Goal: Information Seeking & Learning: Learn about a topic

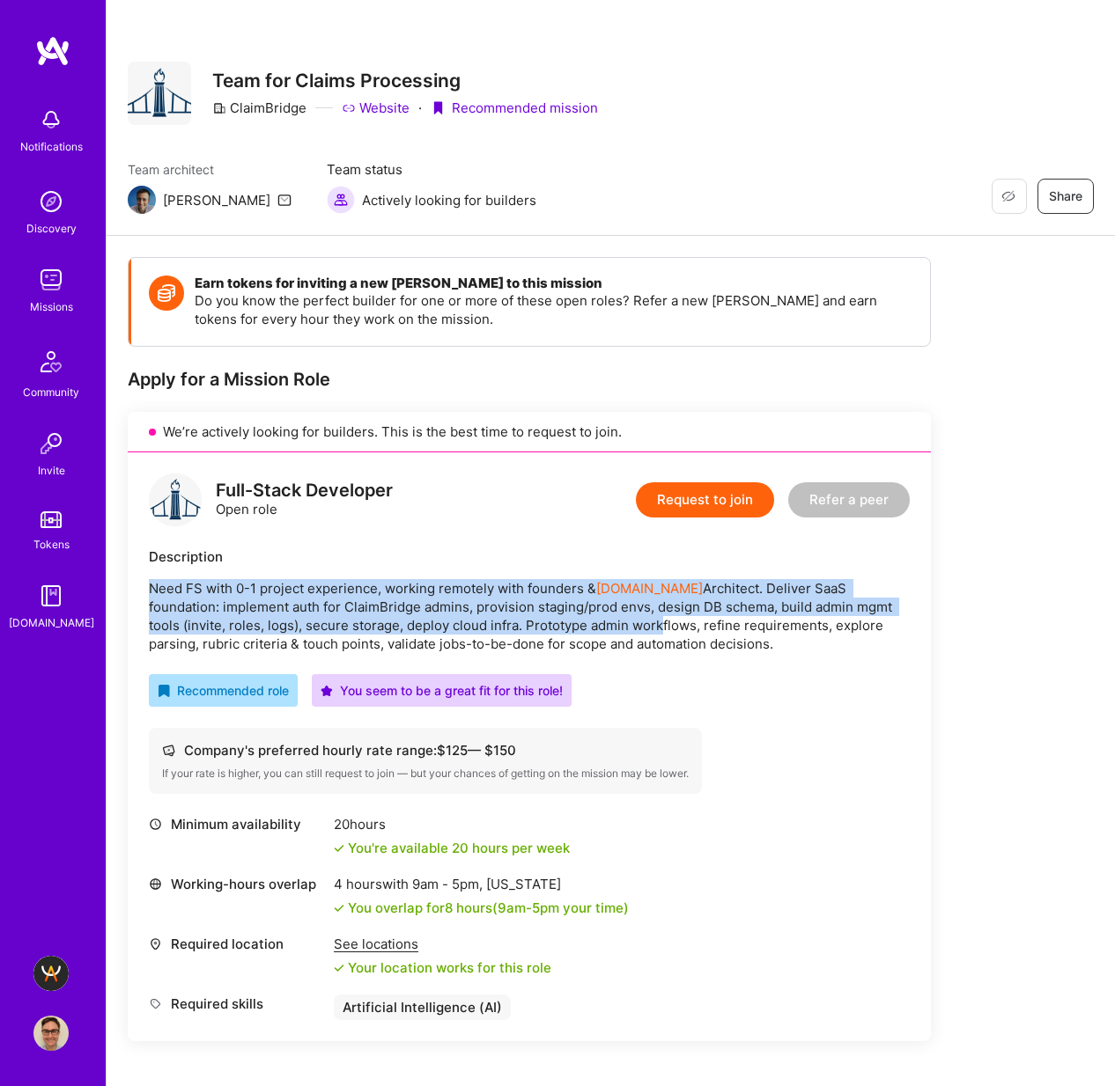
drag, startPoint x: 508, startPoint y: 623, endPoint x: 654, endPoint y: 625, distance: 146.2
click at [616, 625] on div "Full-Stack Developer Open role Request to join Refer a peer Description Need FS…" at bounding box center [529, 747] width 803 height 589
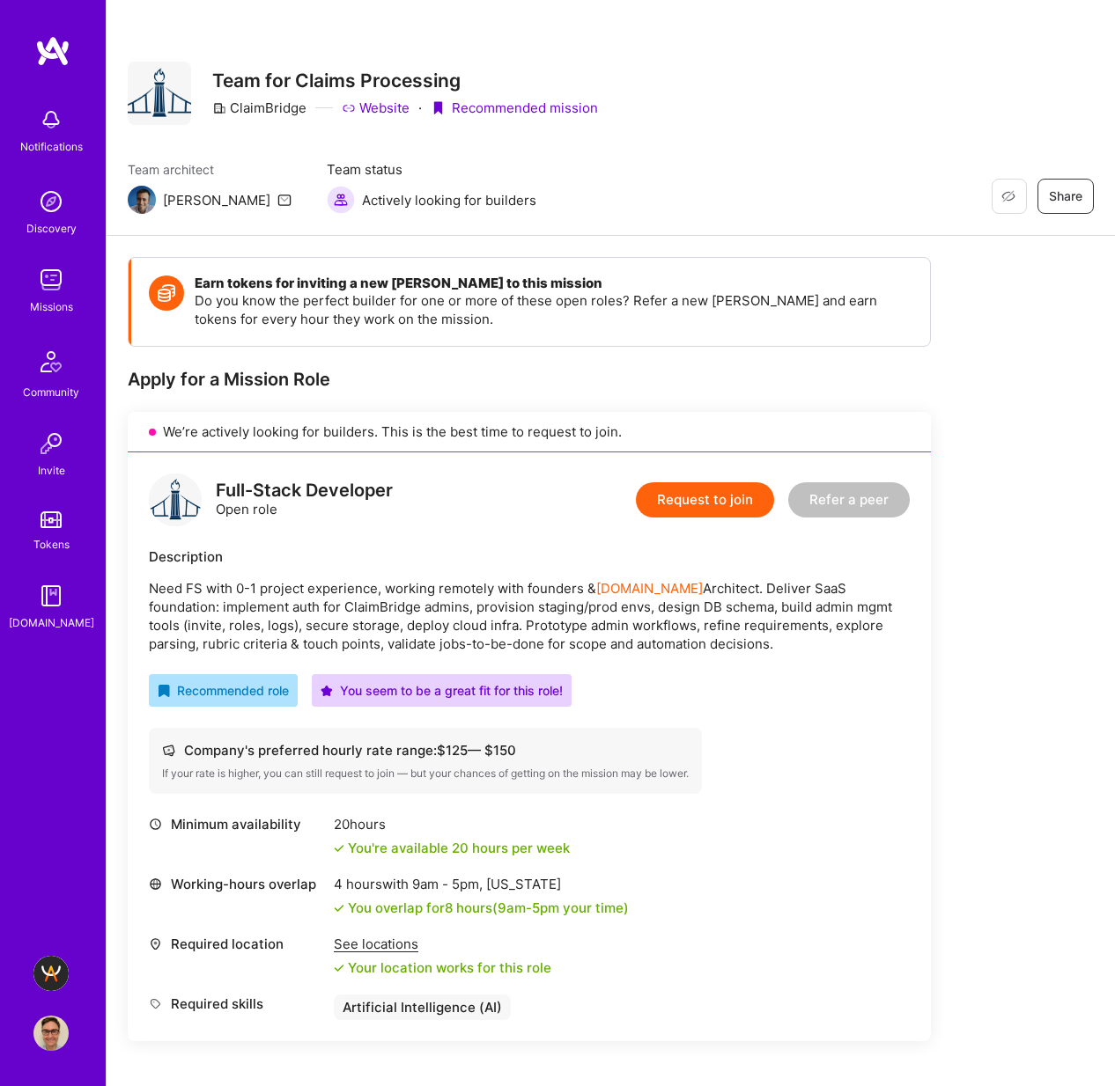
click at [943, 647] on div "Earn tokens for inviting a new [PERSON_NAME] to this mission Do you know the pe…" at bounding box center [611, 829] width 966 height 1145
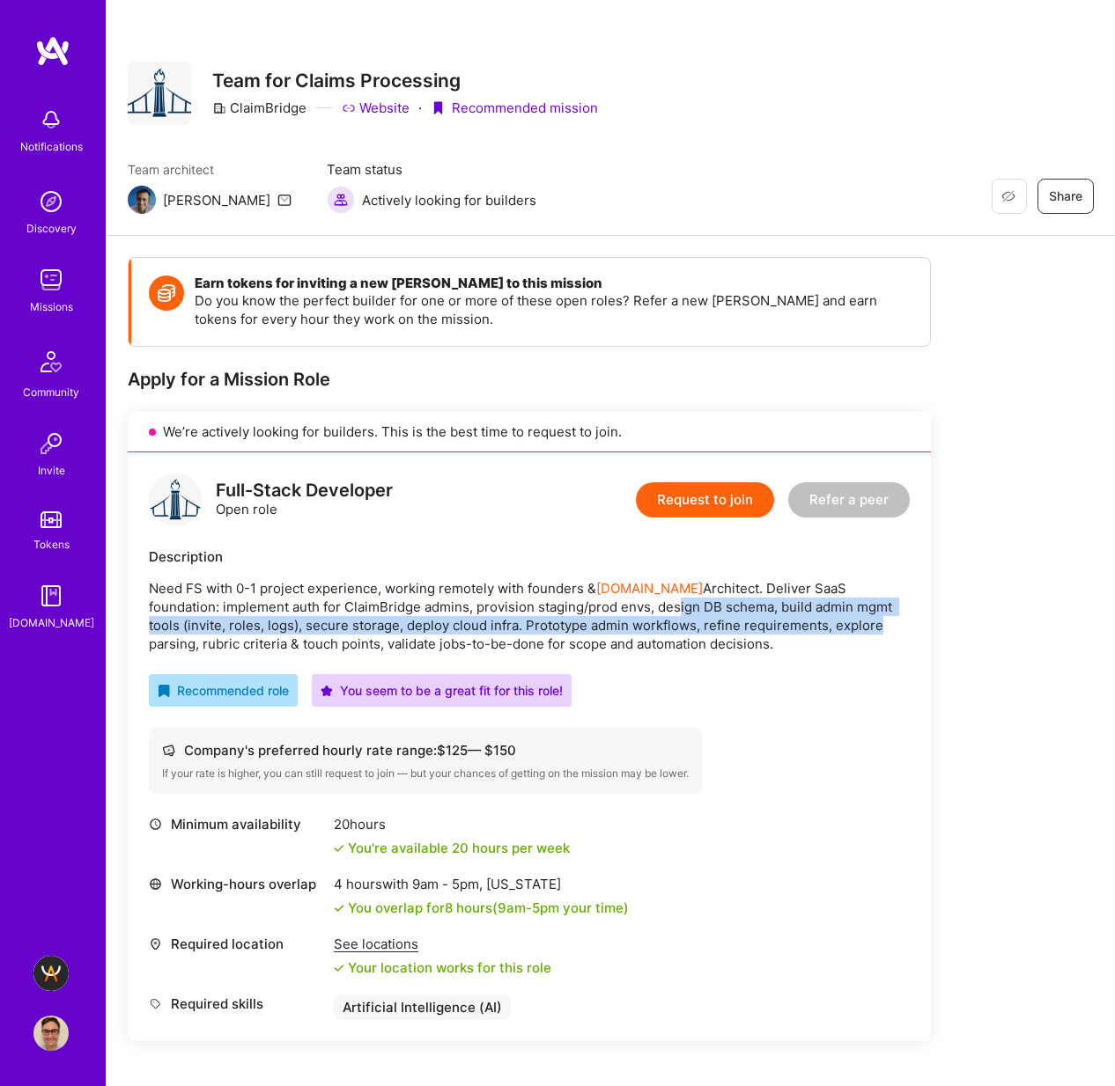
drag, startPoint x: 766, startPoint y: 626, endPoint x: 607, endPoint y: 603, distance: 161.0
click at [600, 607] on p "Need FS with 0-1 project experience, working remotely with founders & [DOMAIN_N…" at bounding box center [529, 616] width 761 height 74
click at [745, 628] on p "Need FS with 0-1 project experience, working remotely with founders & [DOMAIN_N…" at bounding box center [529, 616] width 761 height 74
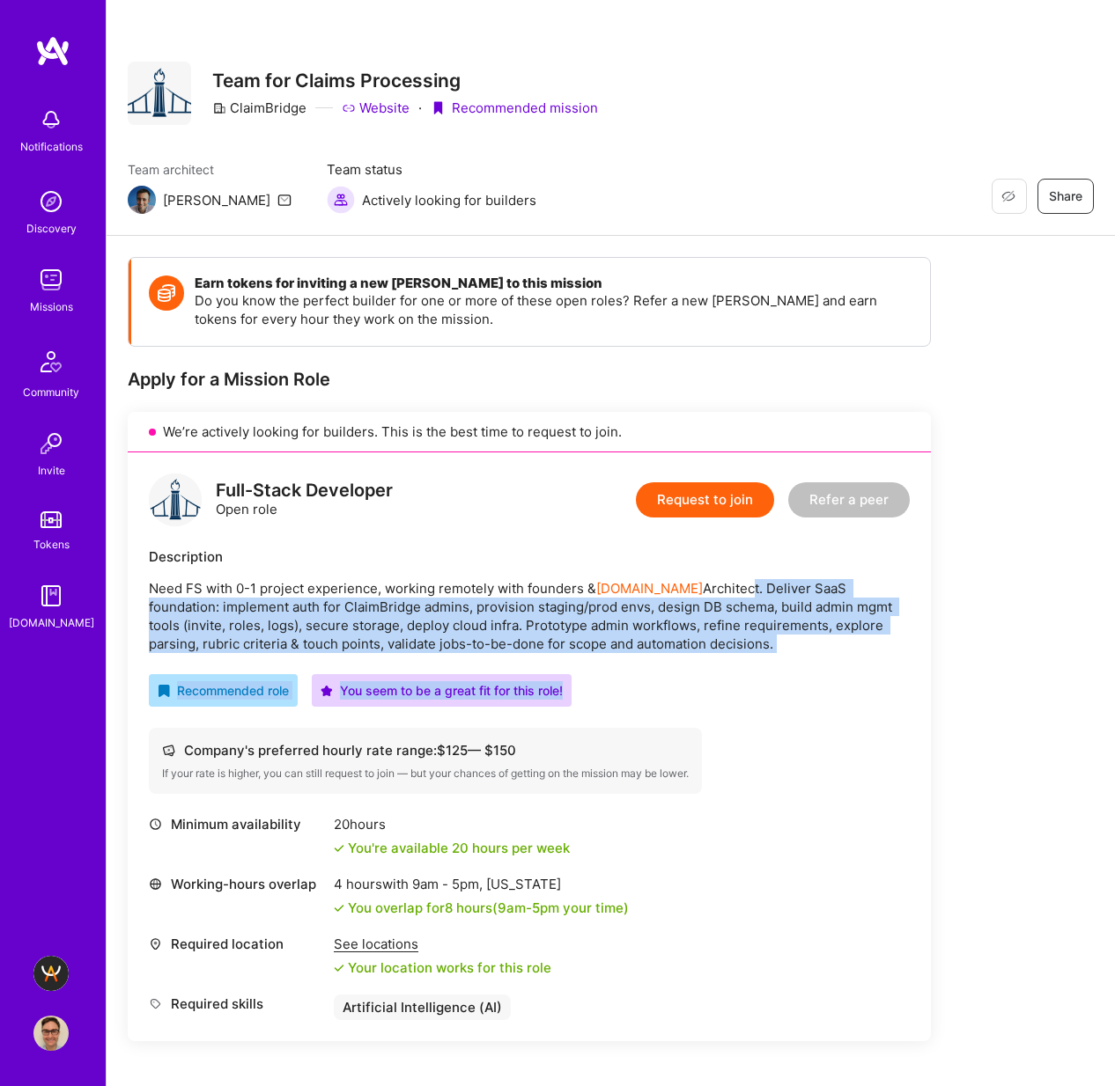
drag, startPoint x: 694, startPoint y: 663, endPoint x: 689, endPoint y: 583, distance: 80.2
click at [689, 583] on div "Full-Stack Developer Open role Request to join Refer a peer Description Need FS…" at bounding box center [529, 747] width 803 height 589
click at [711, 592] on p "Need FS with 0-1 project experience, working remotely with founders & [DOMAIN_N…" at bounding box center [529, 616] width 761 height 74
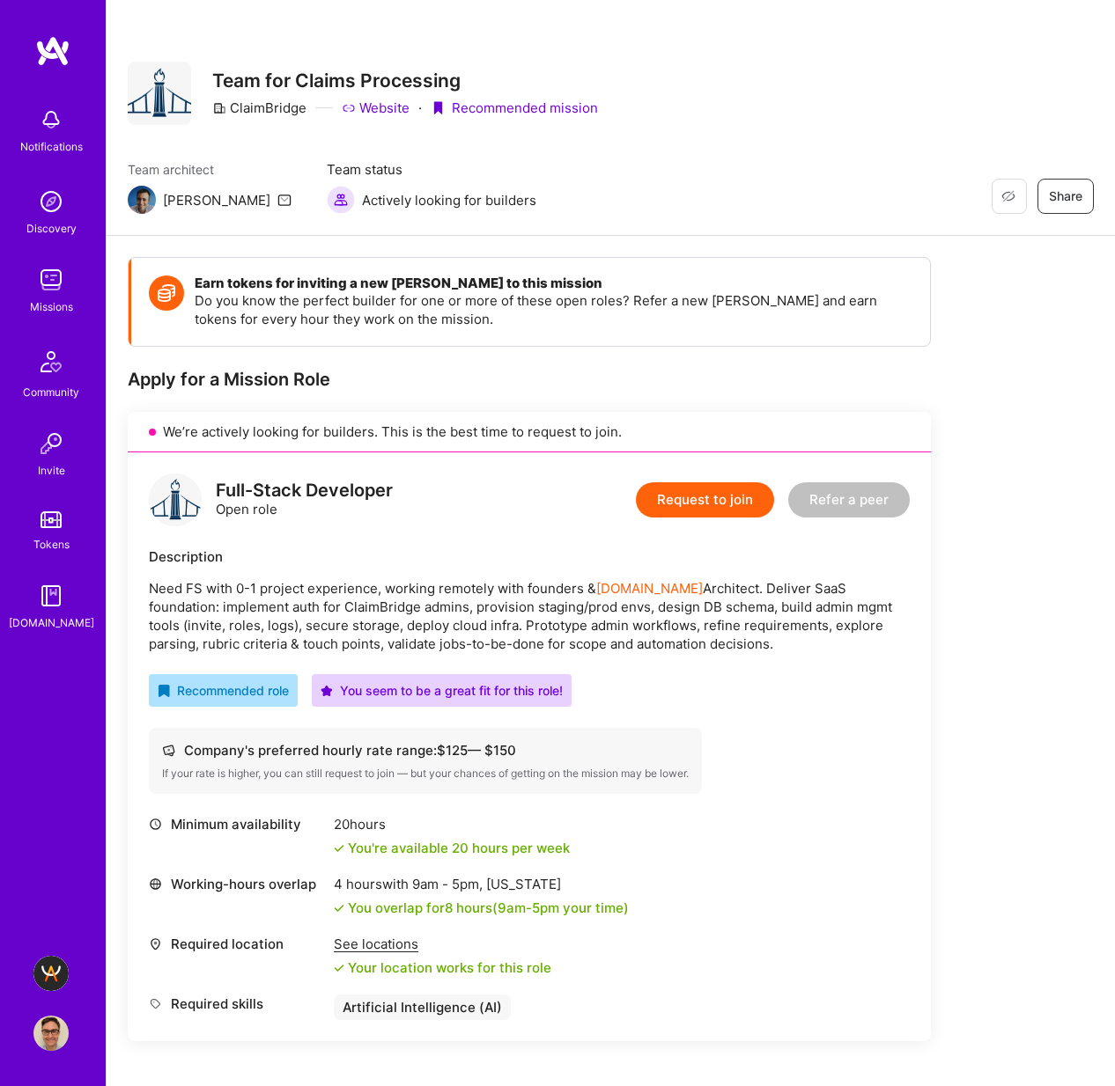
drag, startPoint x: 704, startPoint y: 645, endPoint x: 710, endPoint y: 573, distance: 72.5
click at [710, 573] on div "Description Need FS with 0-1 project experience, working remotely with founders…" at bounding box center [529, 601] width 761 height 106
click at [731, 637] on p "Need FS with 0-1 project experience, working remotely with founders & [DOMAIN_N…" at bounding box center [529, 616] width 761 height 74
drag, startPoint x: 391, startPoint y: 107, endPoint x: 388, endPoint y: 99, distance: 9.2
click at [391, 107] on link "Website" at bounding box center [376, 108] width 68 height 18
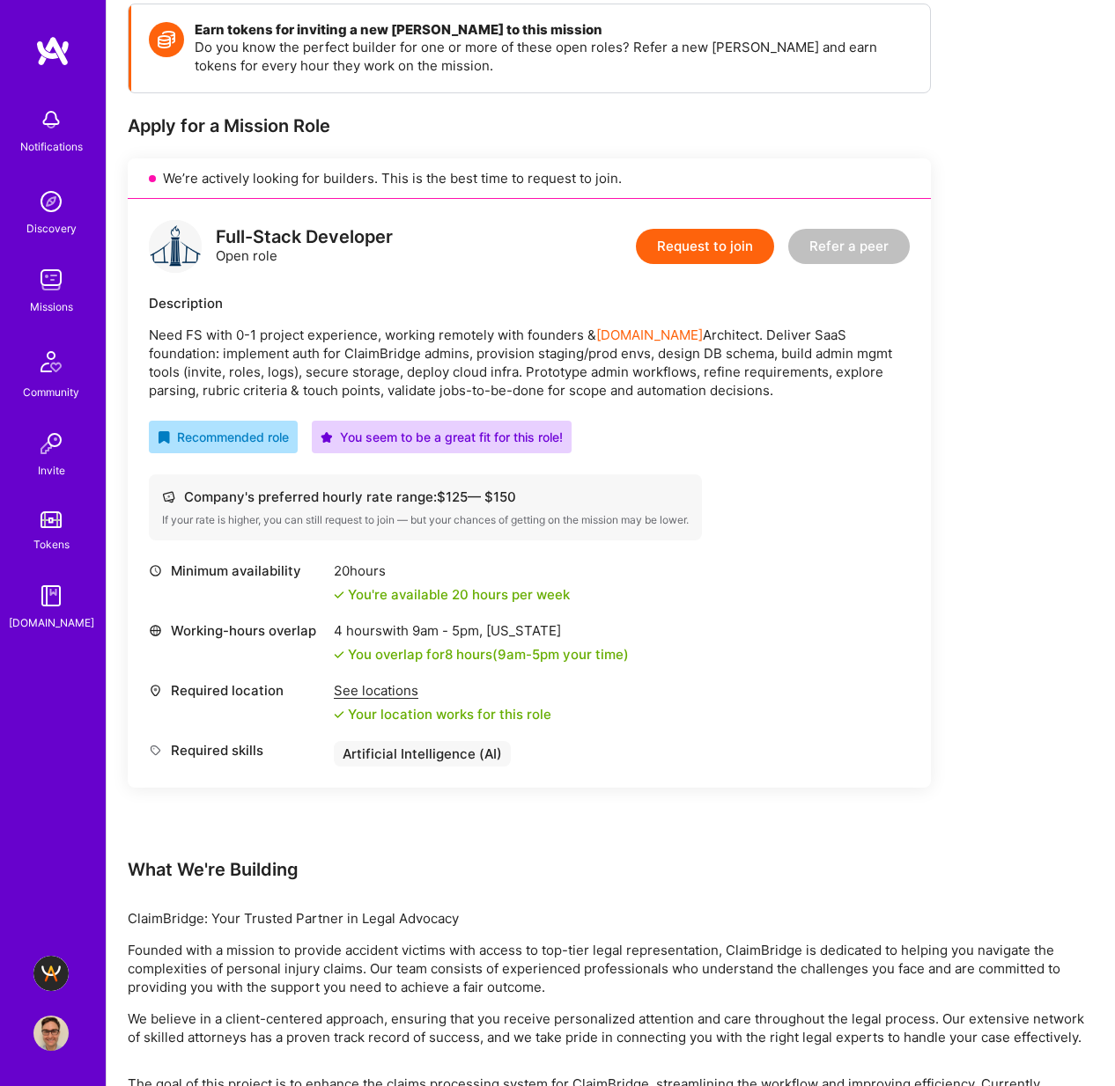
scroll to position [372, 0]
